Goal: Information Seeking & Learning: Learn about a topic

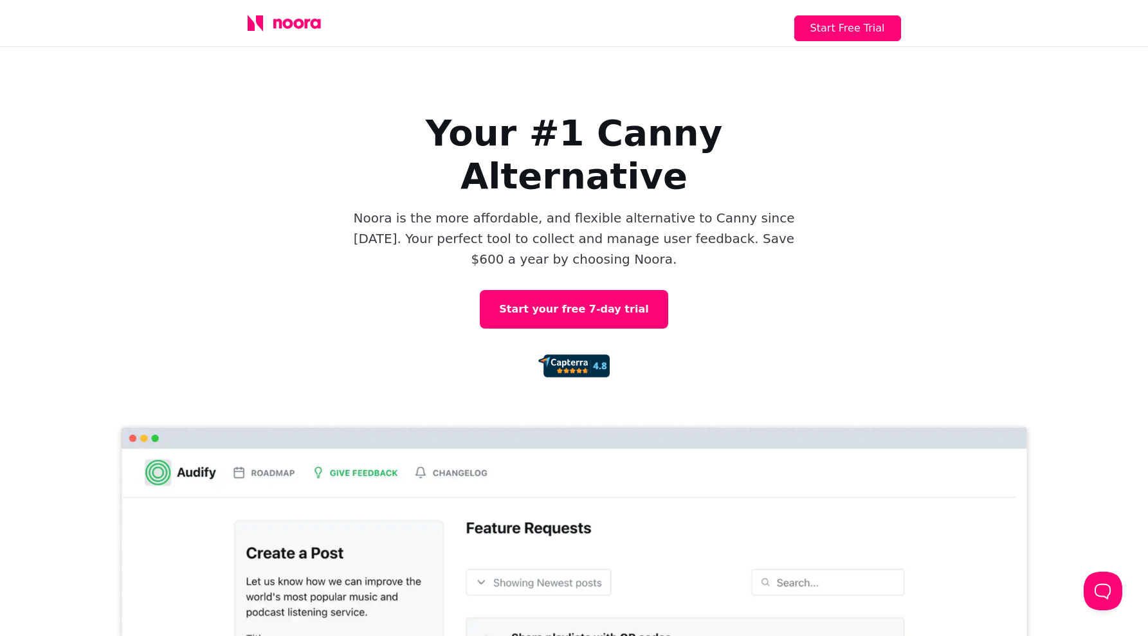
click at [277, 19] on icon at bounding box center [284, 23] width 73 height 17
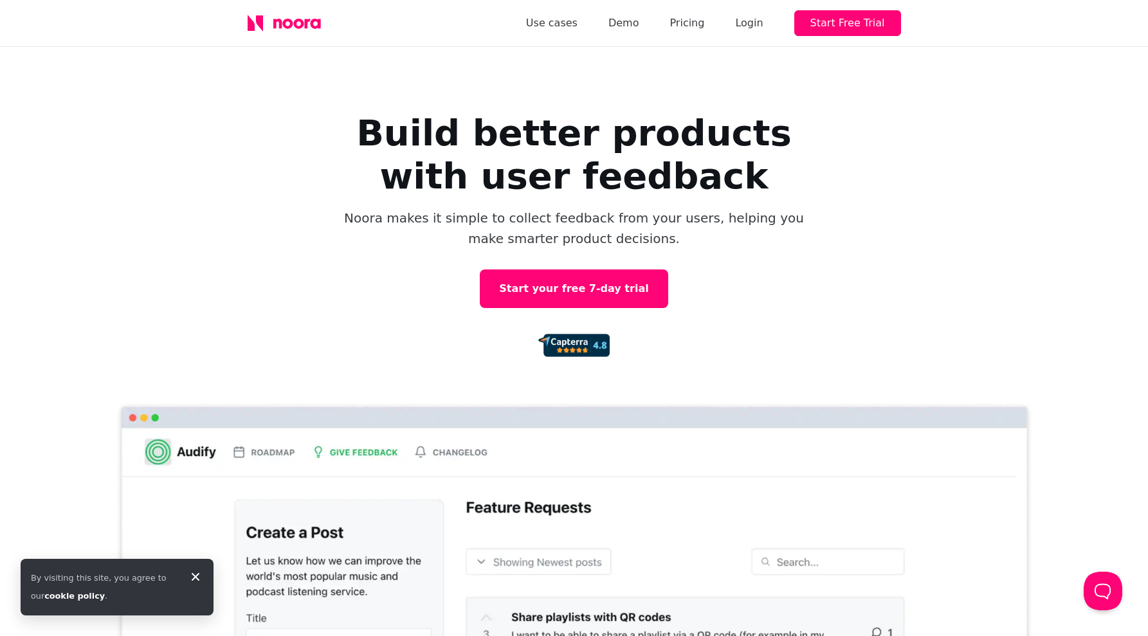
click at [691, 36] on div "Use cases Demo Pricing Login Start Free Trial" at bounding box center [574, 23] width 694 height 46
click at [691, 32] on div "Use cases Demo Pricing Login Start Free Trial" at bounding box center [713, 23] width 375 height 26
click at [693, 27] on link "Pricing" at bounding box center [686, 23] width 35 height 18
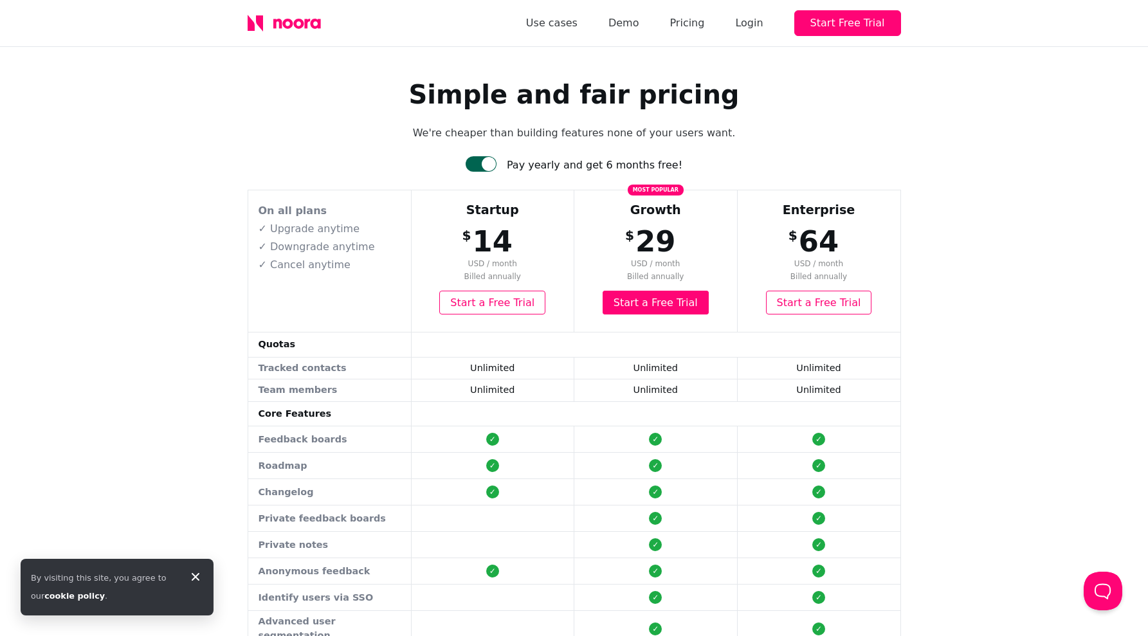
scroll to position [102, 0]
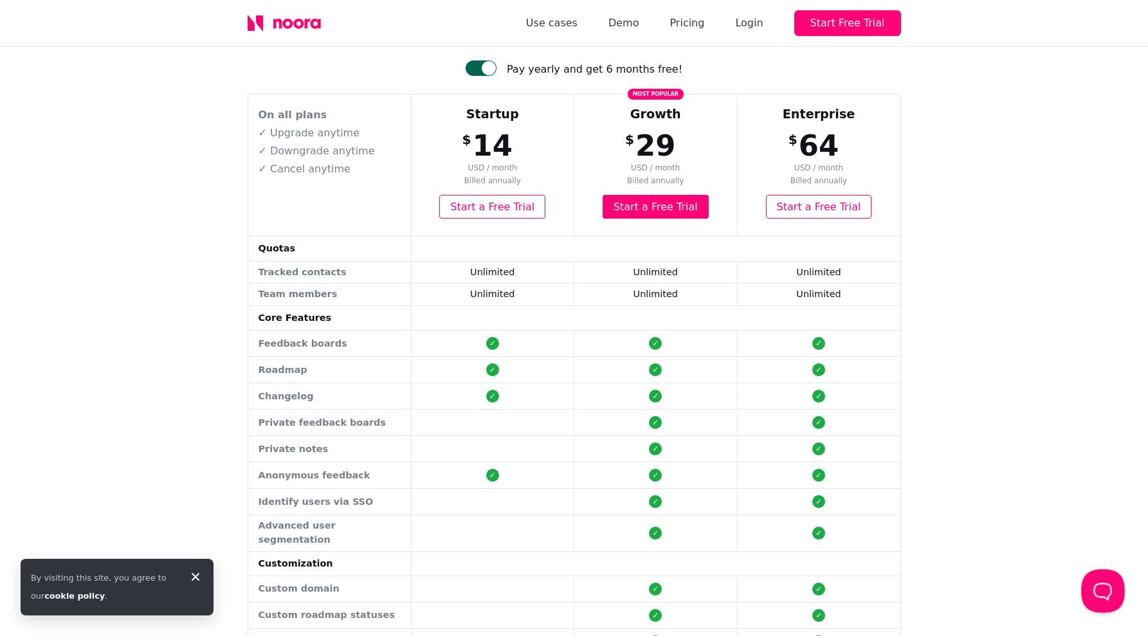
click at [1109, 597] on button "Open Beacon popover" at bounding box center [1100, 588] width 39 height 39
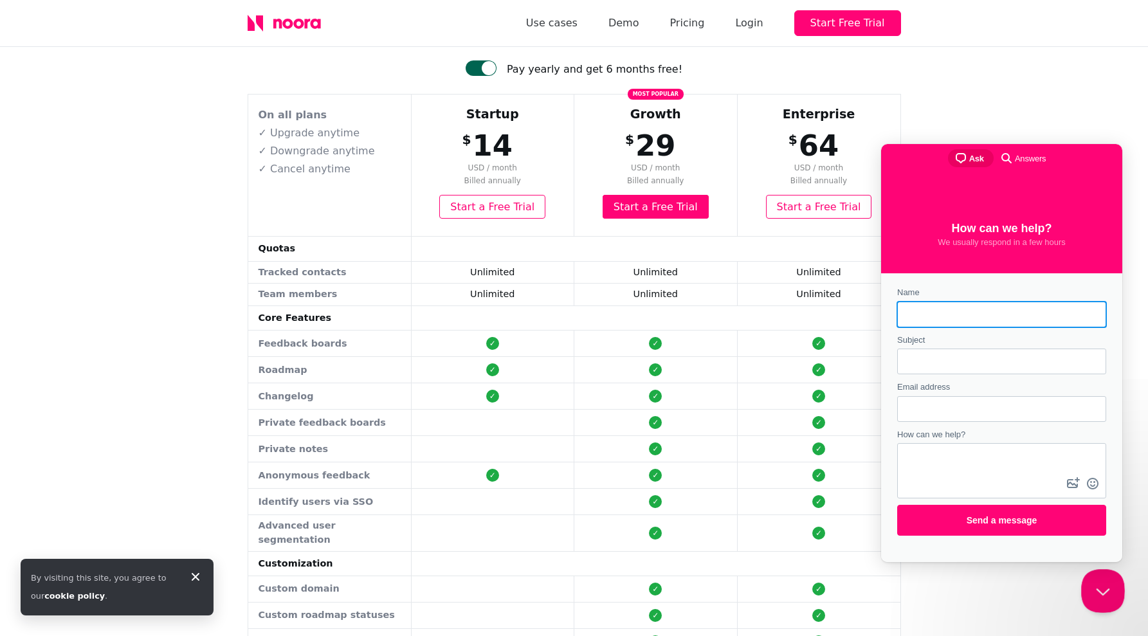
scroll to position [0, 0]
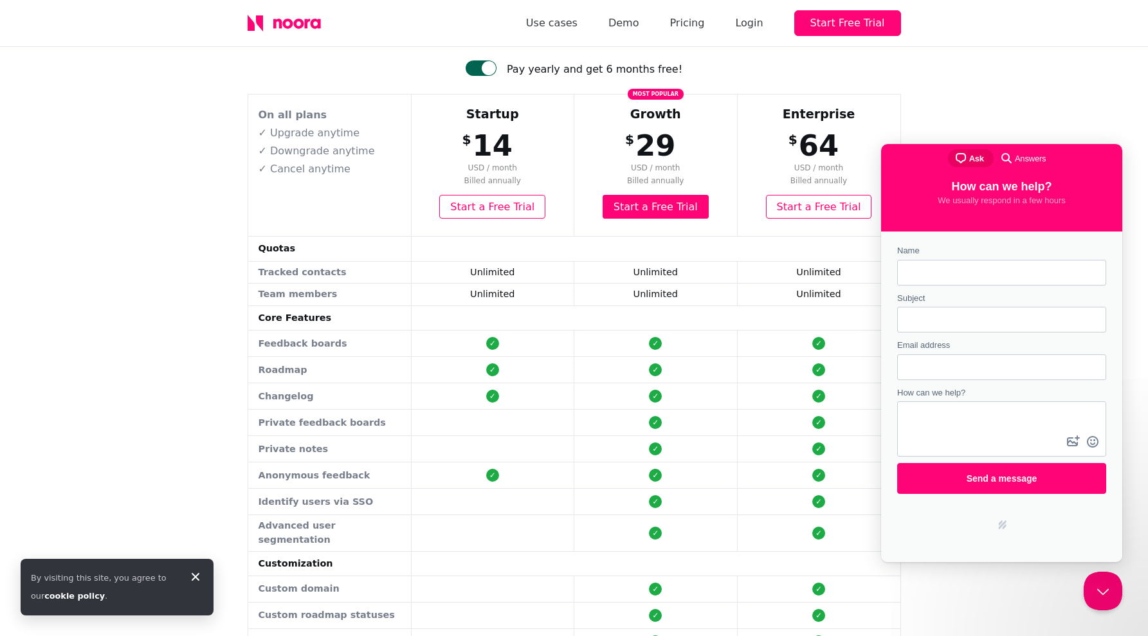
click at [998, 83] on div "Simple and fair pricing We're cheaper than building features none of your users…" at bounding box center [574, 455] width 1148 height 1021
click at [997, 85] on div "Simple and fair pricing We're cheaper than building features none of your users…" at bounding box center [574, 455] width 1148 height 1021
click at [1102, 589] on button "Close Beacon popover" at bounding box center [1100, 588] width 39 height 39
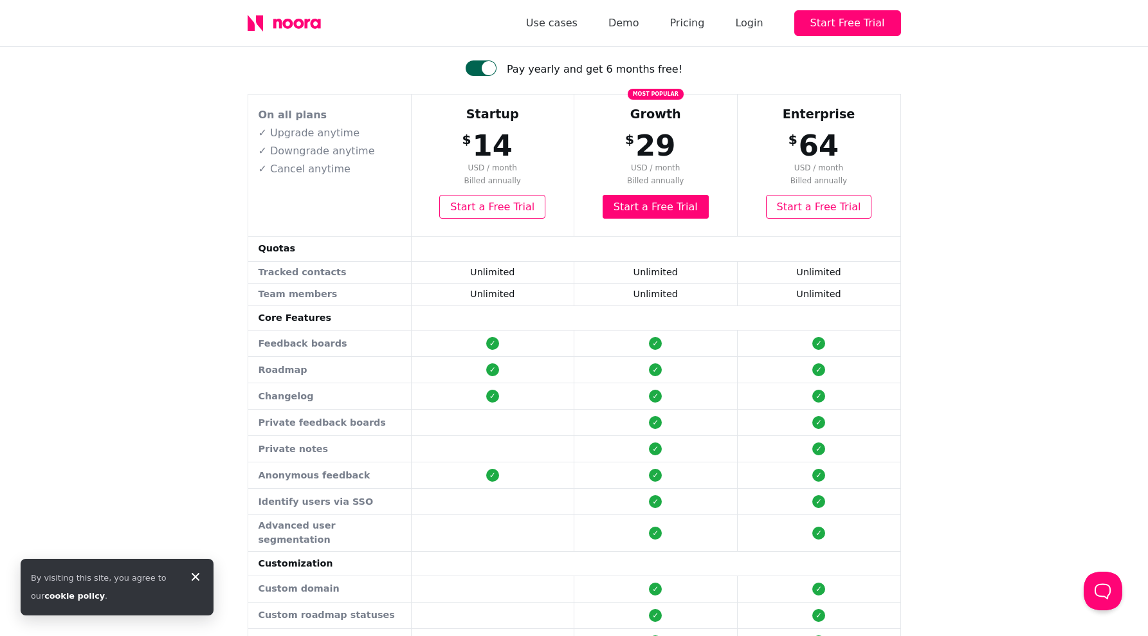
click at [196, 576] on icon at bounding box center [196, 577] width 8 height 8
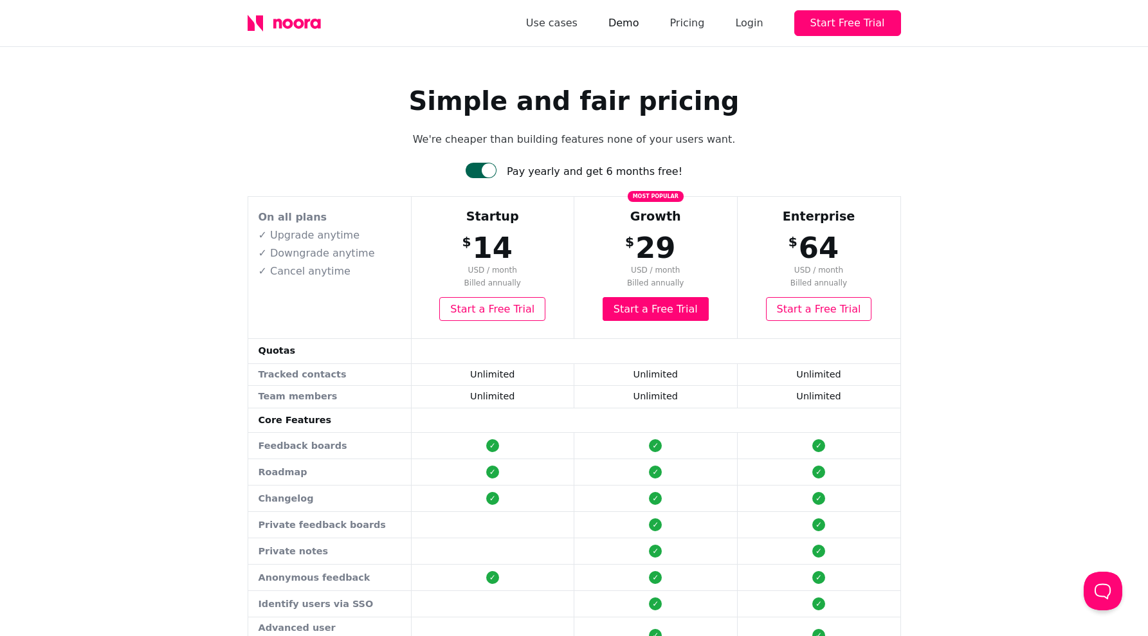
click at [634, 22] on link "Demo" at bounding box center [623, 23] width 31 height 18
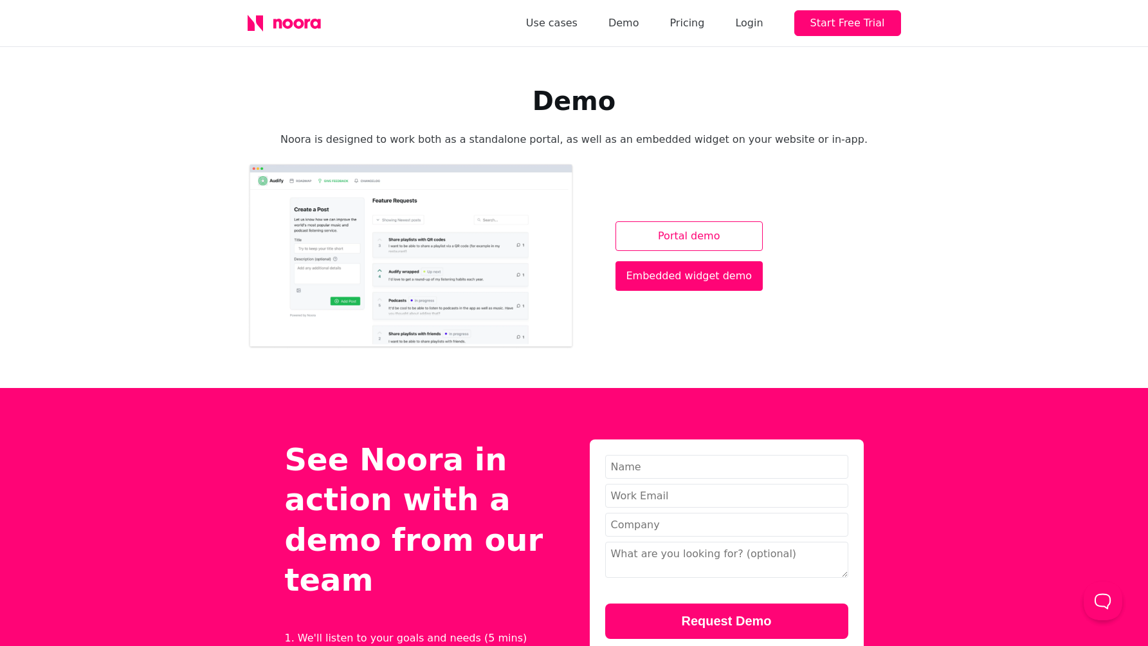
click at [691, 238] on link "Portal demo" at bounding box center [689, 236] width 148 height 30
